Goal: Task Accomplishment & Management: Complete application form

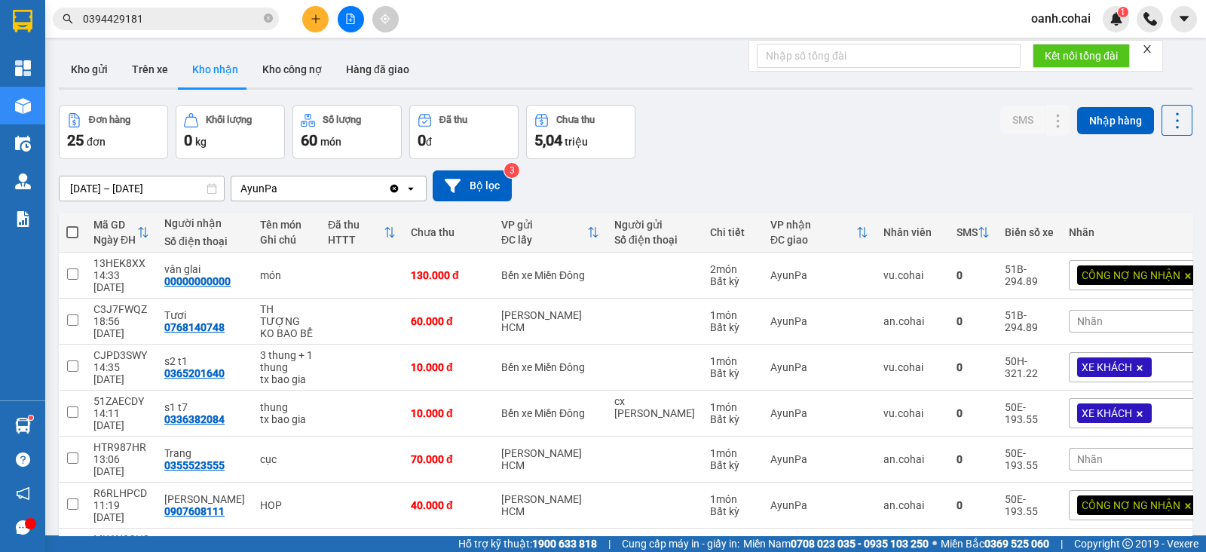
click at [317, 20] on icon "plus" at bounding box center [316, 19] width 11 height 11
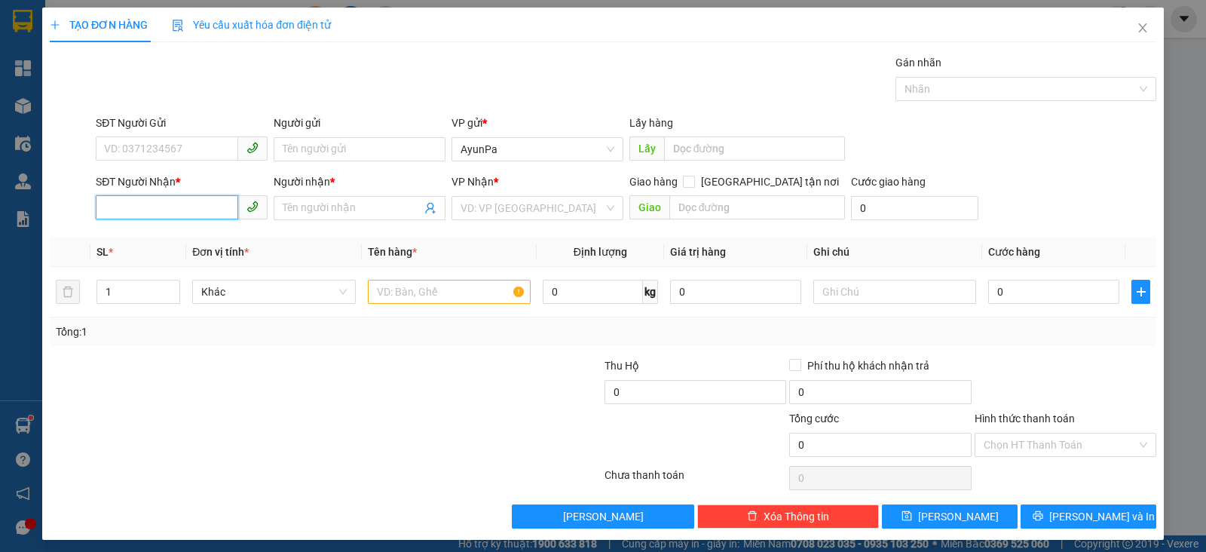
click at [192, 209] on input "SĐT Người Nhận *" at bounding box center [167, 207] width 142 height 24
type input "0903853020"
click at [143, 241] on div "0903853020 - KHANG" at bounding box center [180, 237] width 152 height 17
type input "KHANG"
type input "0903853020"
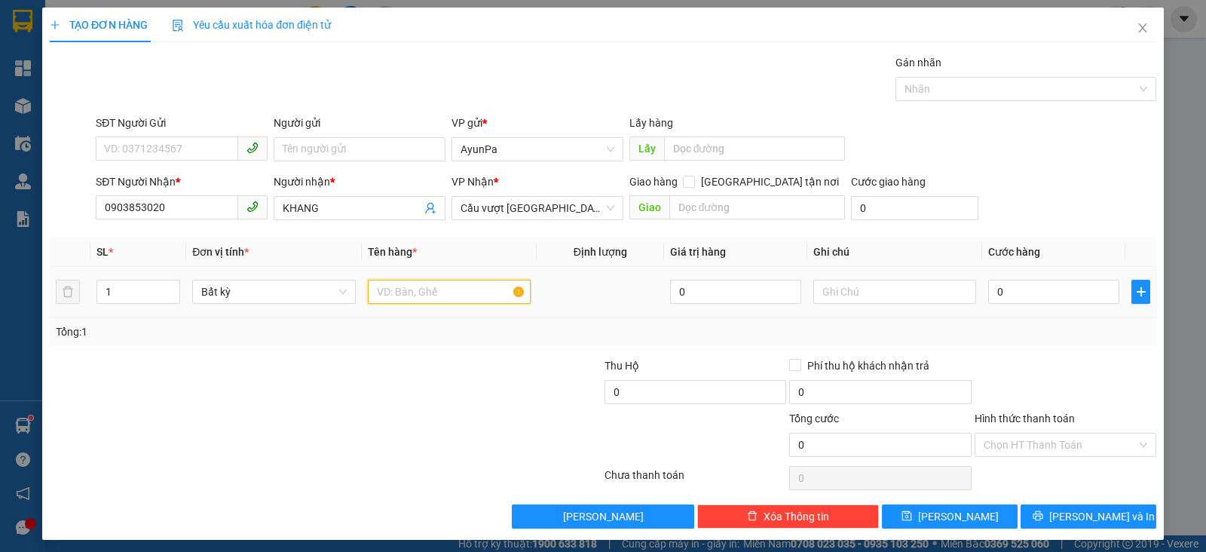
click at [451, 294] on input "text" at bounding box center [449, 292] width 163 height 24
type input "1 bì thư"
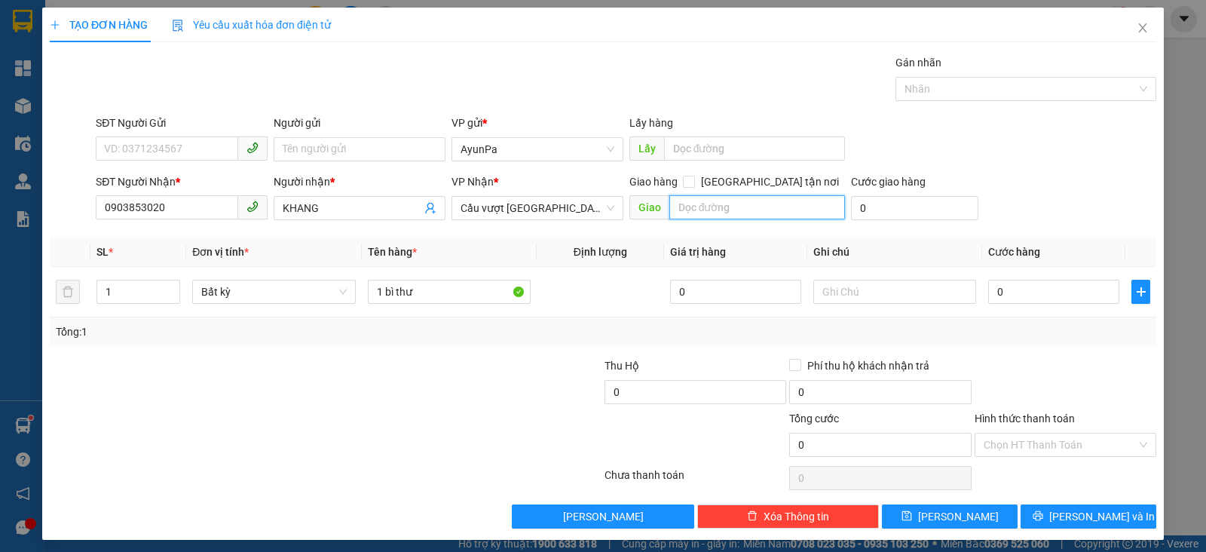
click at [716, 213] on input "text" at bounding box center [757, 207] width 176 height 24
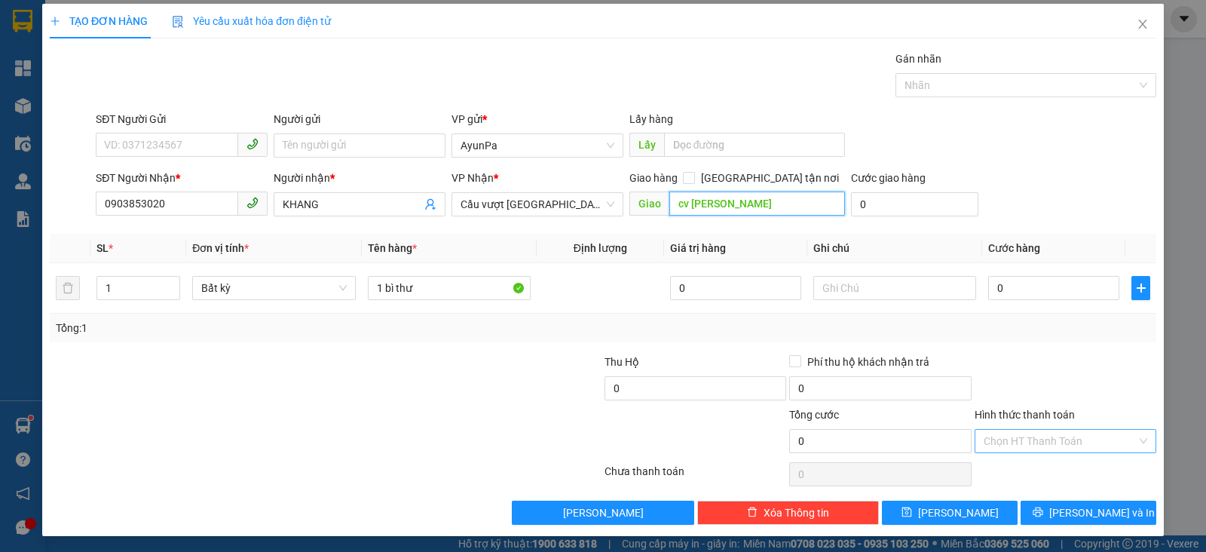
scroll to position [5, 0]
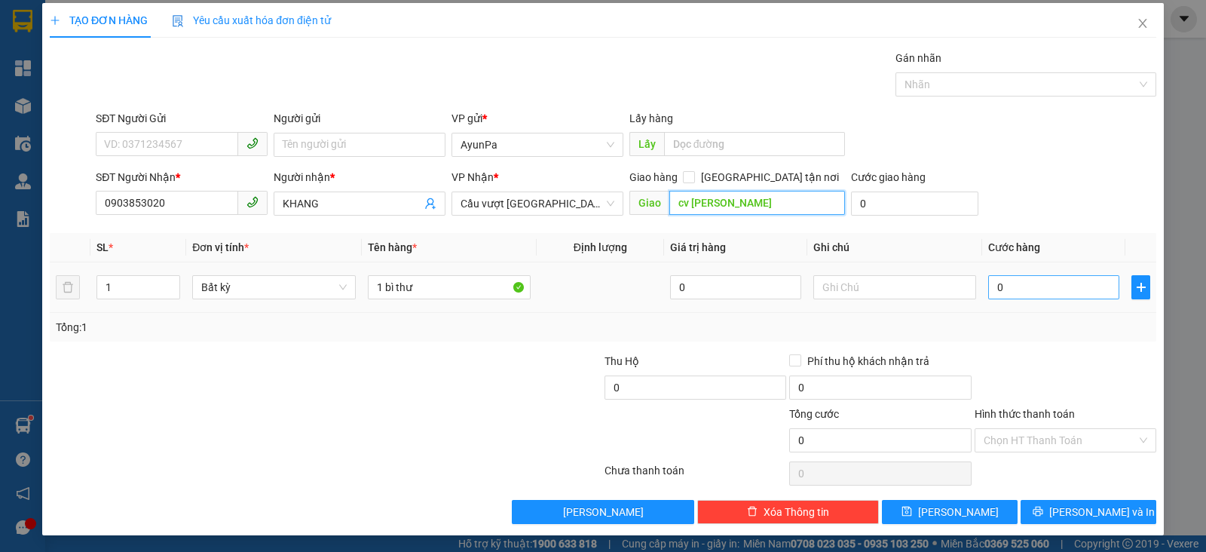
type input "cv [PERSON_NAME]"
click at [1056, 291] on input "0" at bounding box center [1053, 287] width 131 height 24
type input "4"
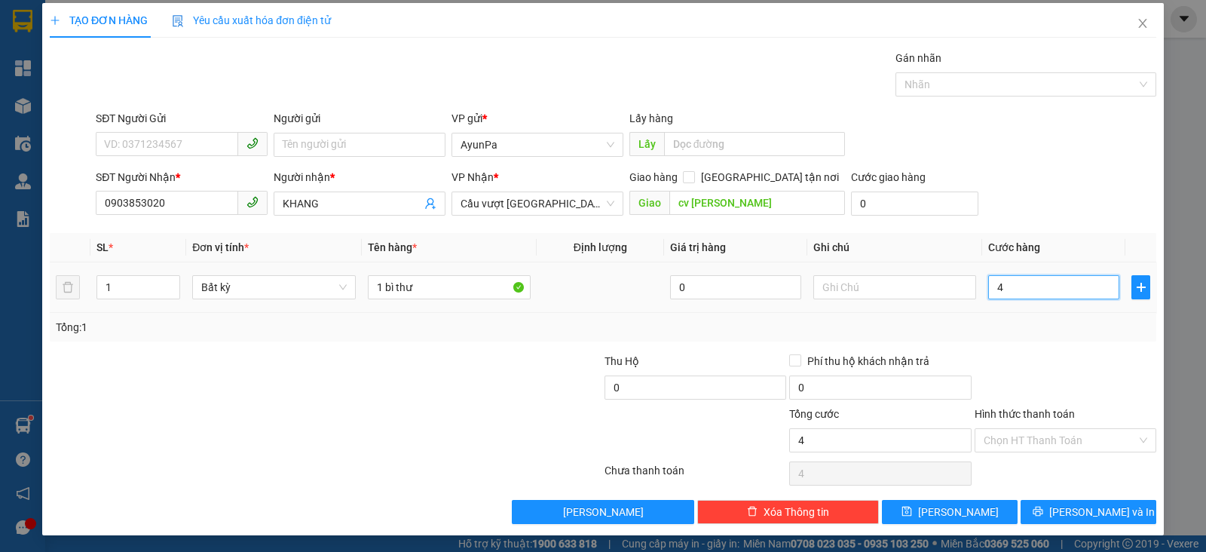
type input "40"
type input "40.000"
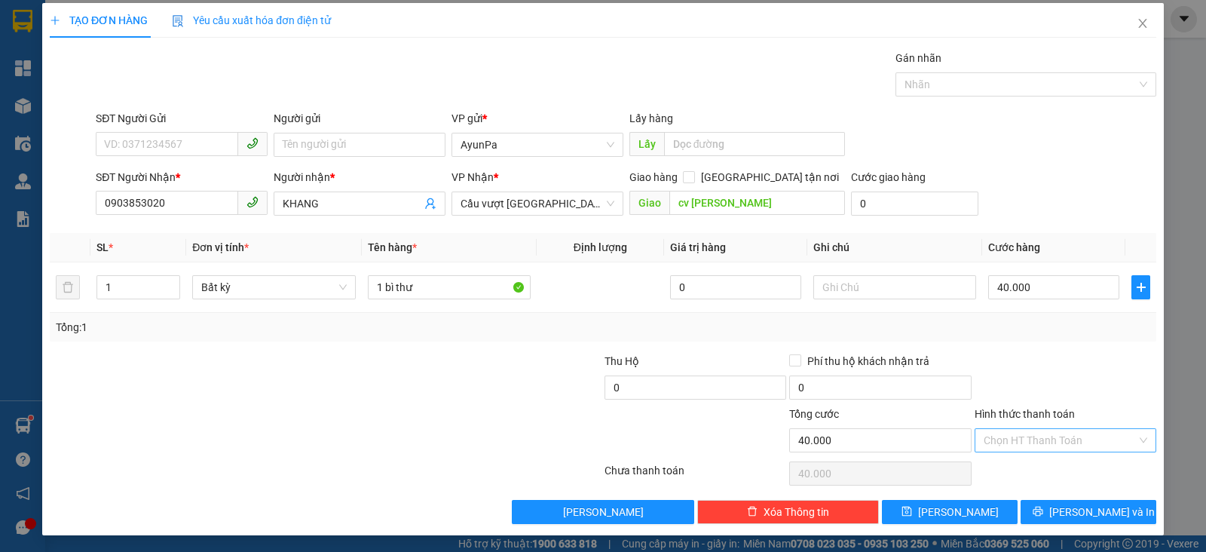
drag, startPoint x: 1067, startPoint y: 356, endPoint x: 1059, endPoint y: 446, distance: 90.8
click at [1067, 364] on div at bounding box center [1065, 379] width 185 height 53
click at [1056, 429] on input "Hình thức thanh toán" at bounding box center [1060, 440] width 153 height 23
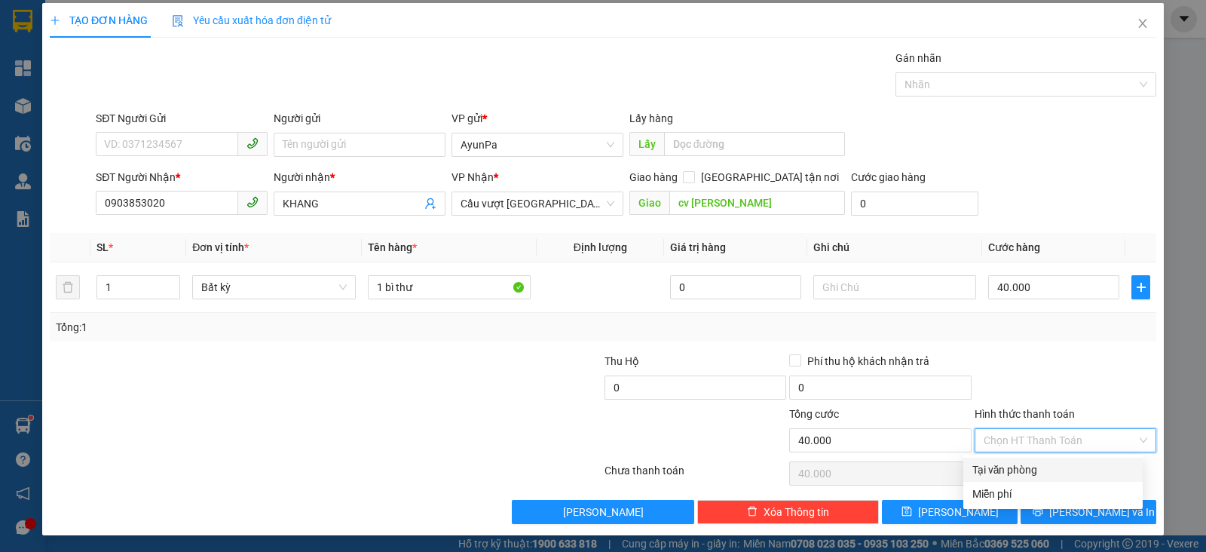
click at [1014, 467] on div "Tại văn phòng" at bounding box center [1053, 469] width 161 height 17
type input "0"
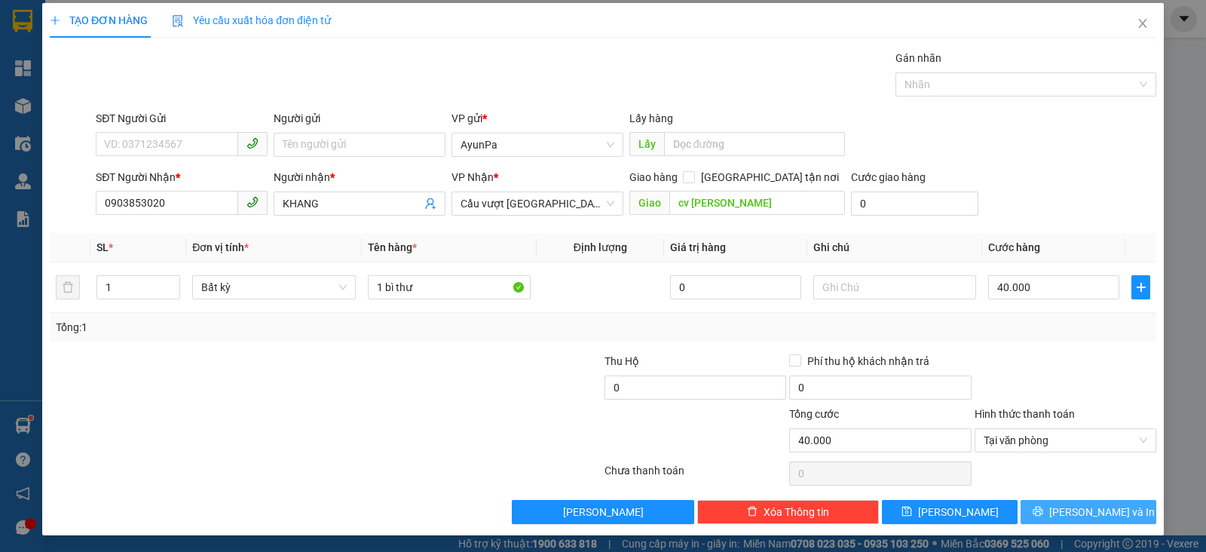
click at [1030, 510] on button "[PERSON_NAME] và In" at bounding box center [1089, 512] width 136 height 24
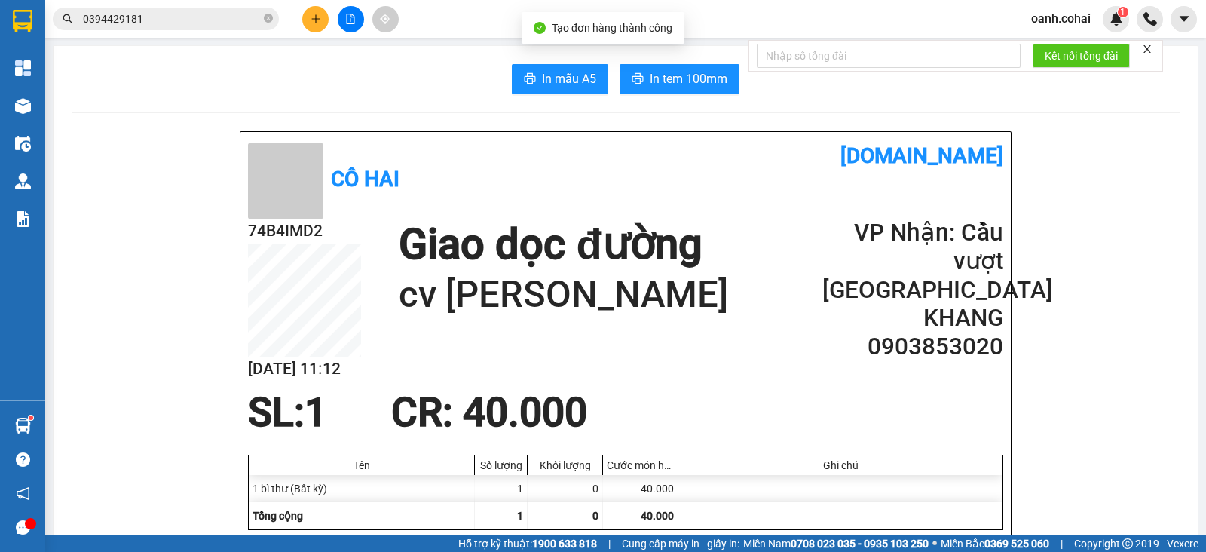
click at [682, 81] on span "In tem 100mm" at bounding box center [689, 78] width 78 height 19
